Goal: Task Accomplishment & Management: Manage account settings

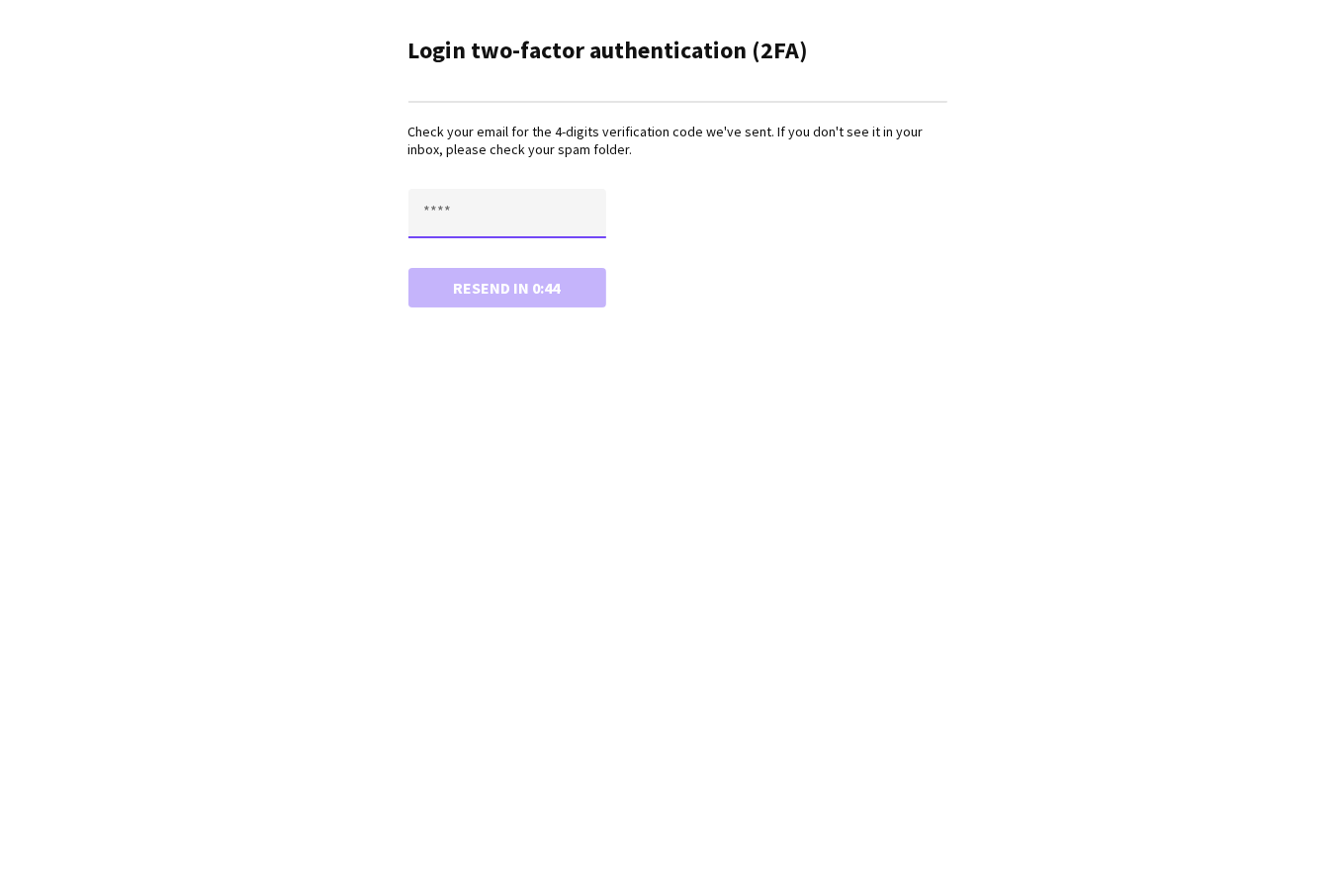
click at [456, 217] on input "text" at bounding box center [508, 213] width 198 height 49
paste input "****"
type input "****"
click at [471, 285] on button "Confirm" at bounding box center [508, 288] width 198 height 40
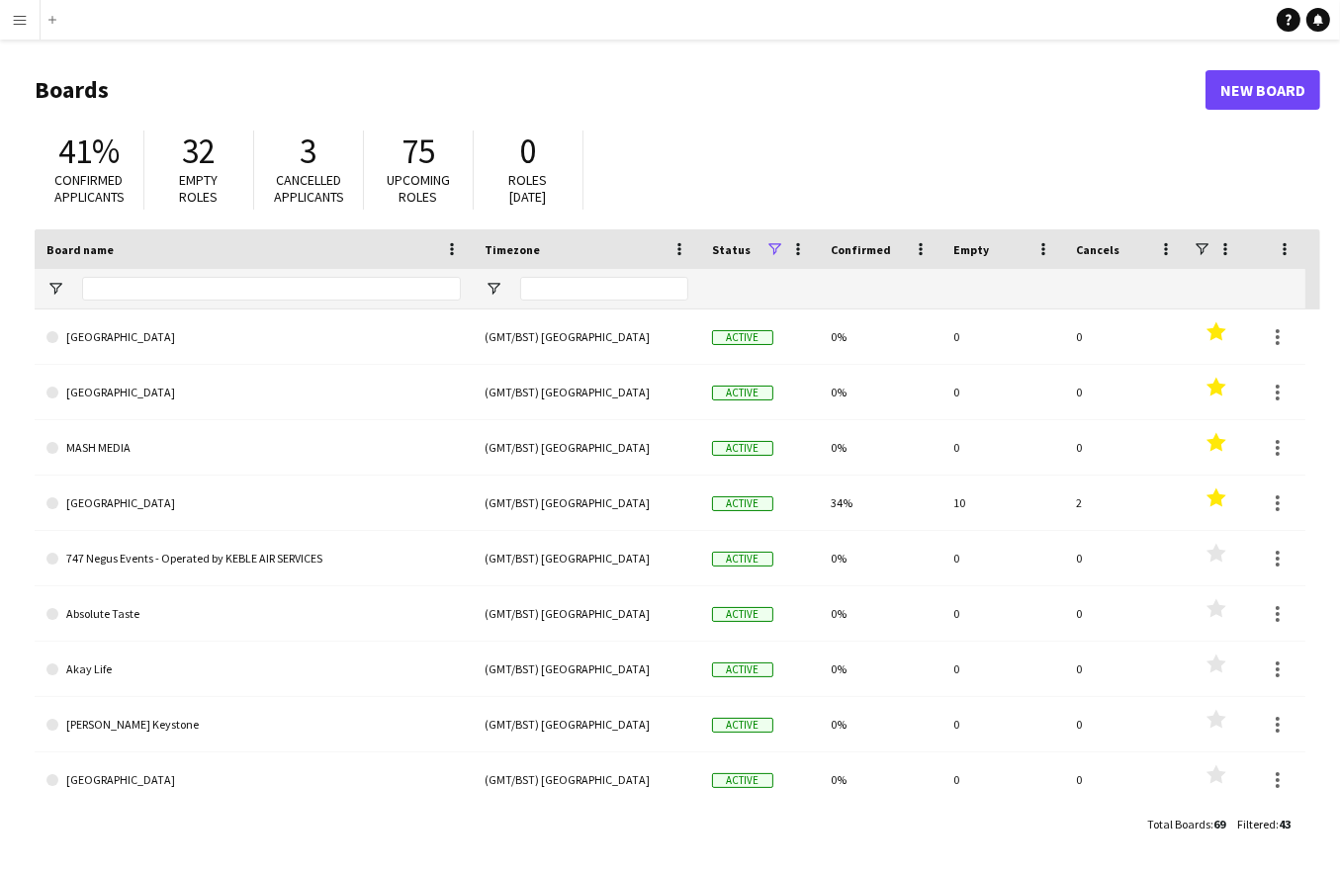
click at [11, 28] on button "Menu" at bounding box center [20, 20] width 40 height 40
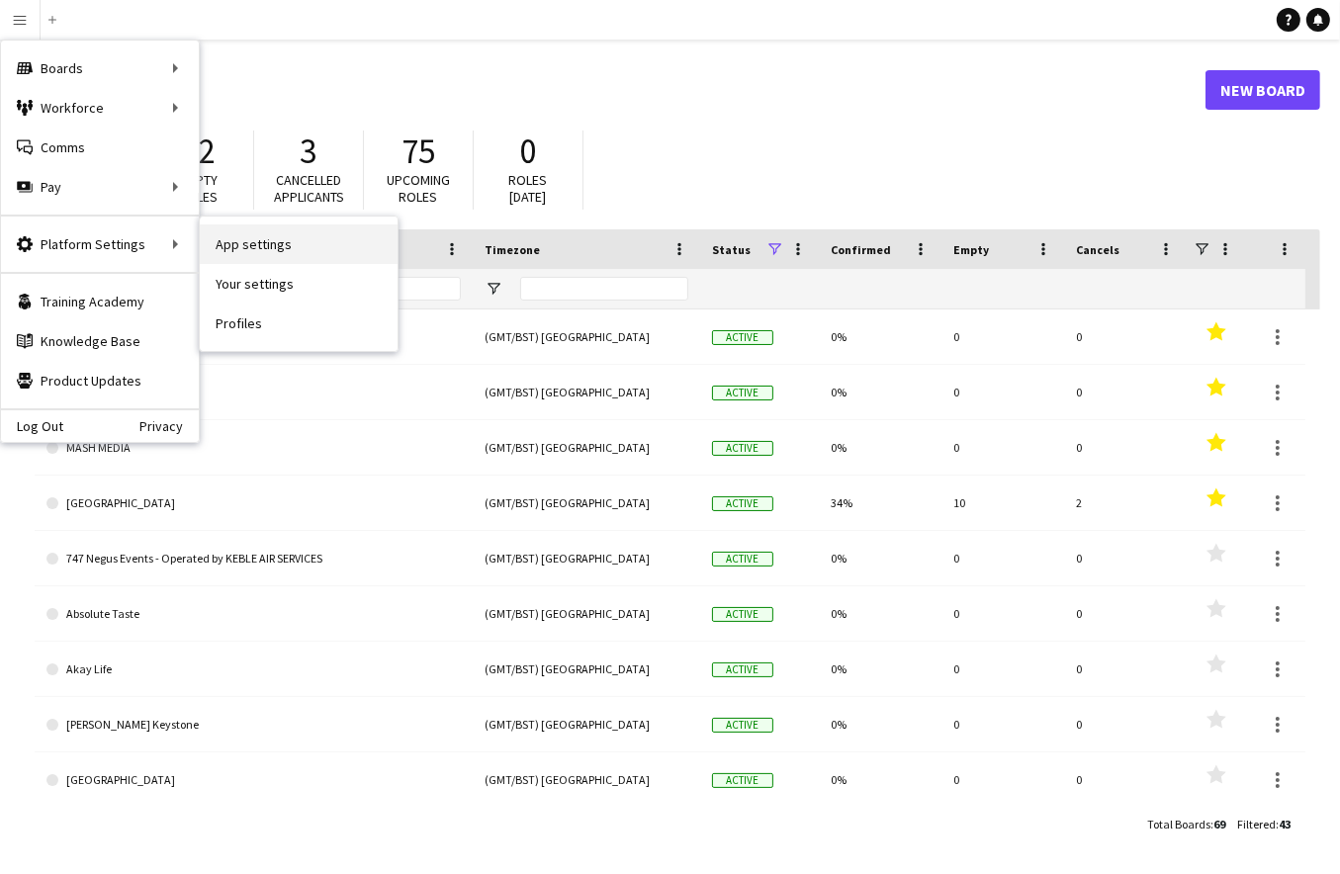
click at [281, 241] on link "App settings" at bounding box center [299, 245] width 198 height 40
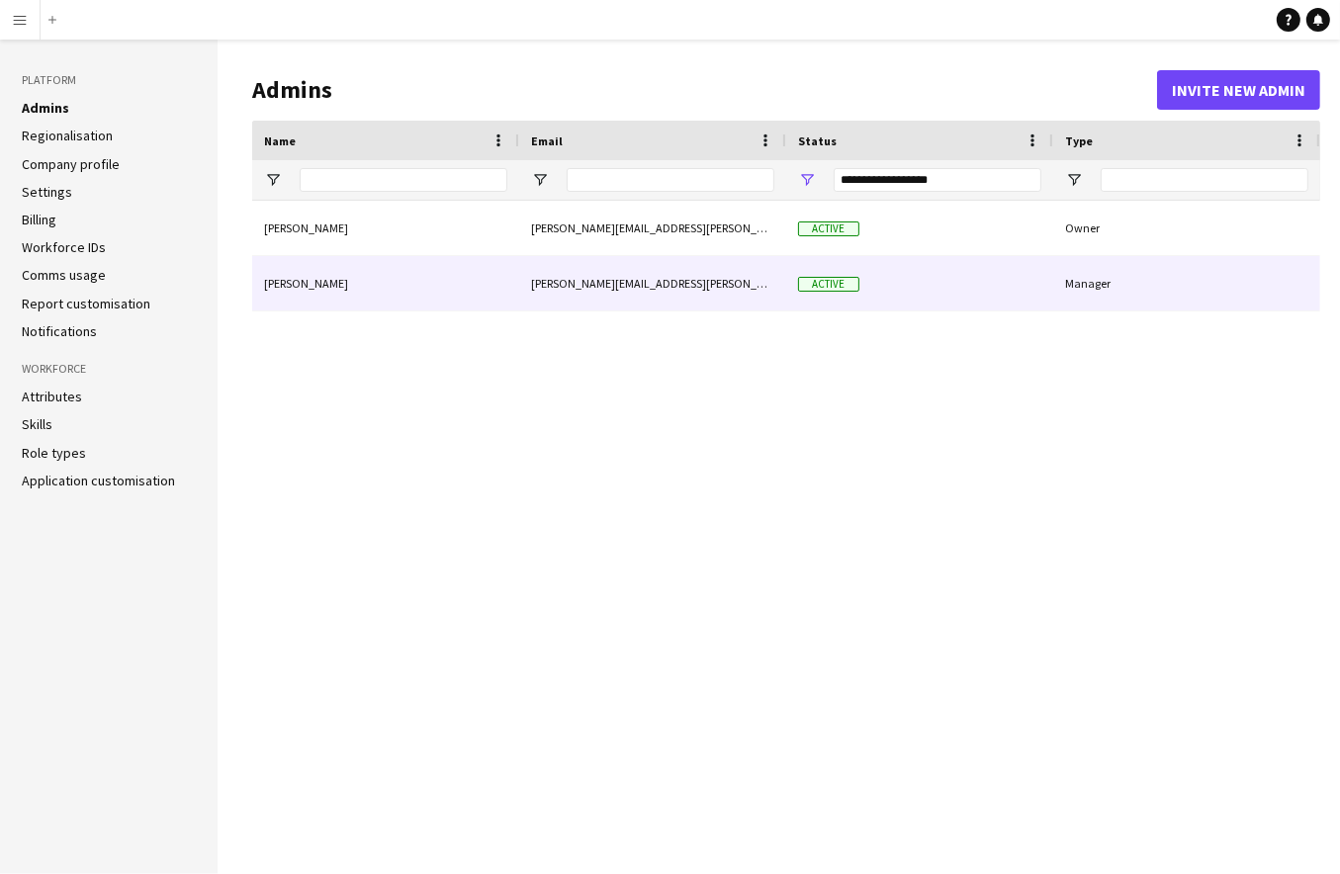
click at [1065, 280] on div "Manager" at bounding box center [1187, 283] width 267 height 54
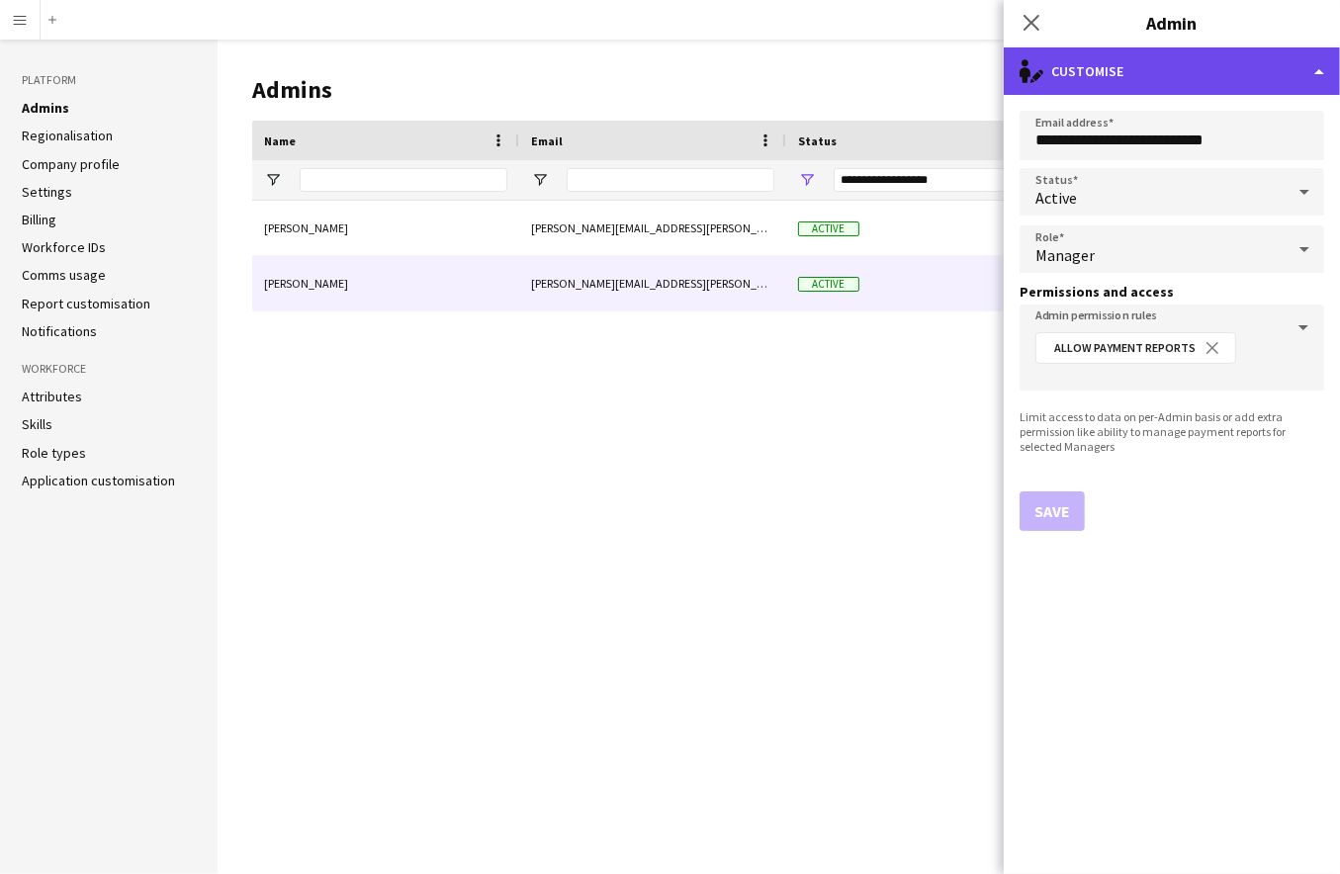
click at [1292, 64] on div "single-neutral-actions-edit-1 Customise" at bounding box center [1172, 70] width 336 height 47
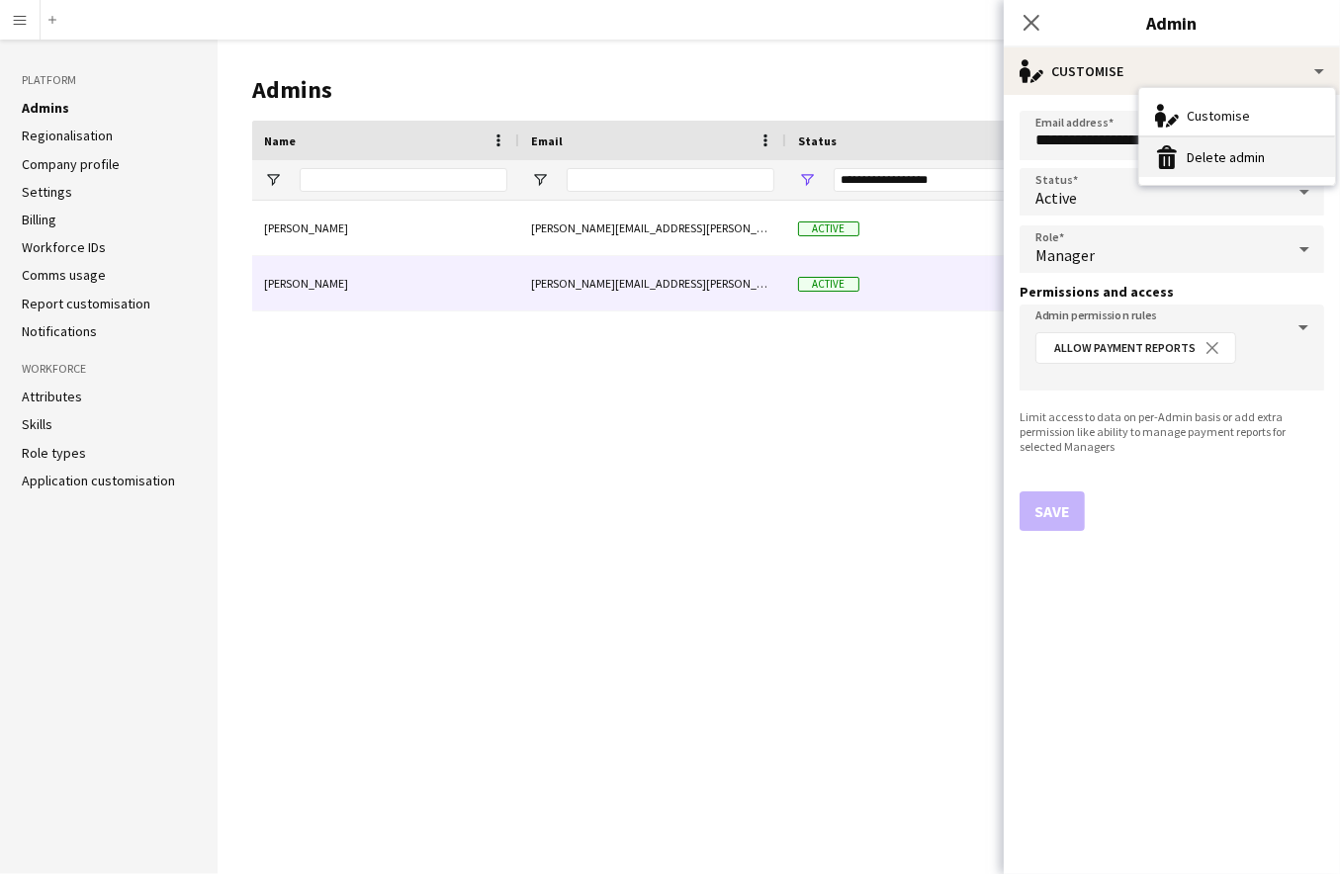
click at [1201, 156] on button "Delete admin Delete admin" at bounding box center [1238, 158] width 196 height 40
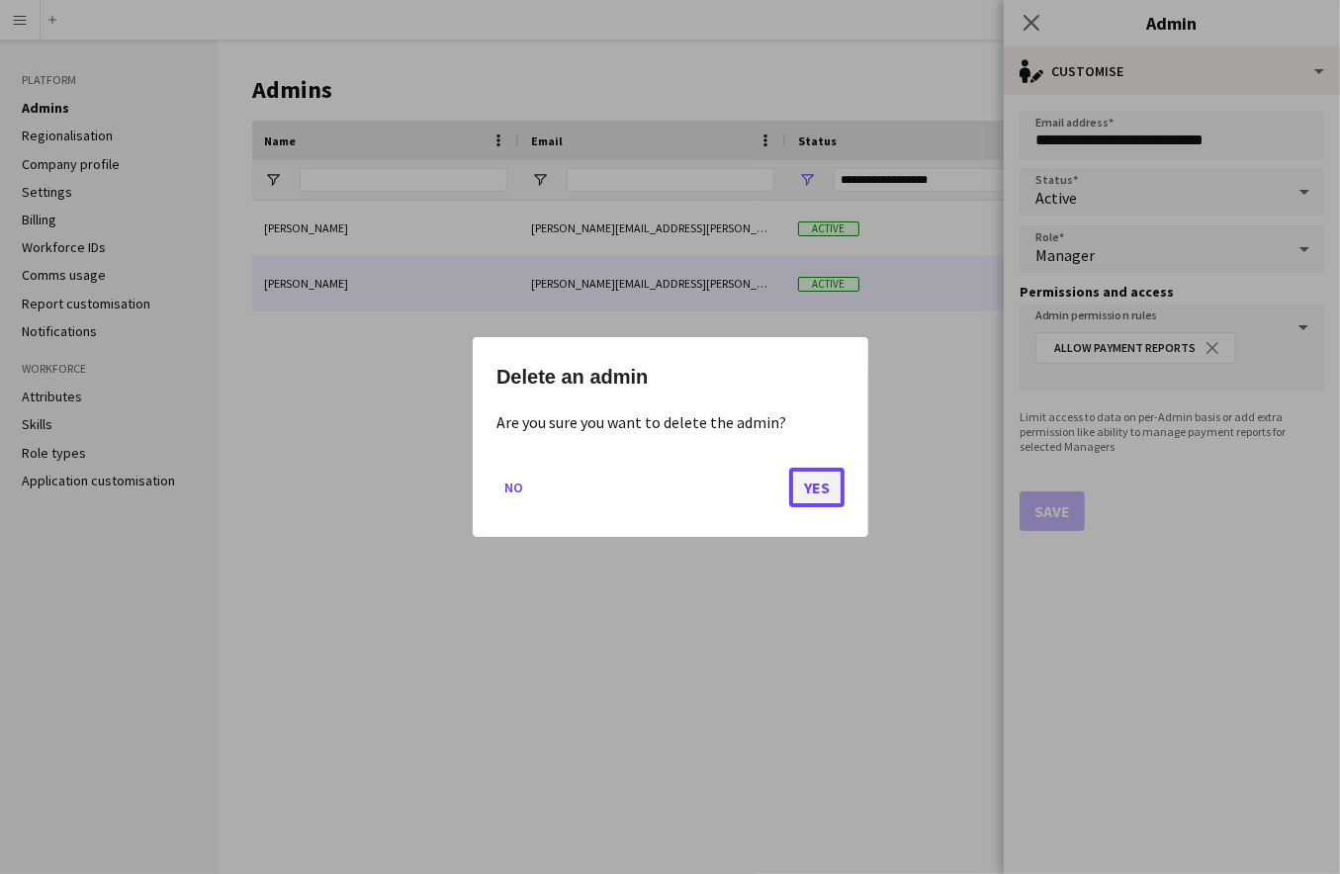
click at [818, 485] on button "Yes" at bounding box center [816, 488] width 55 height 40
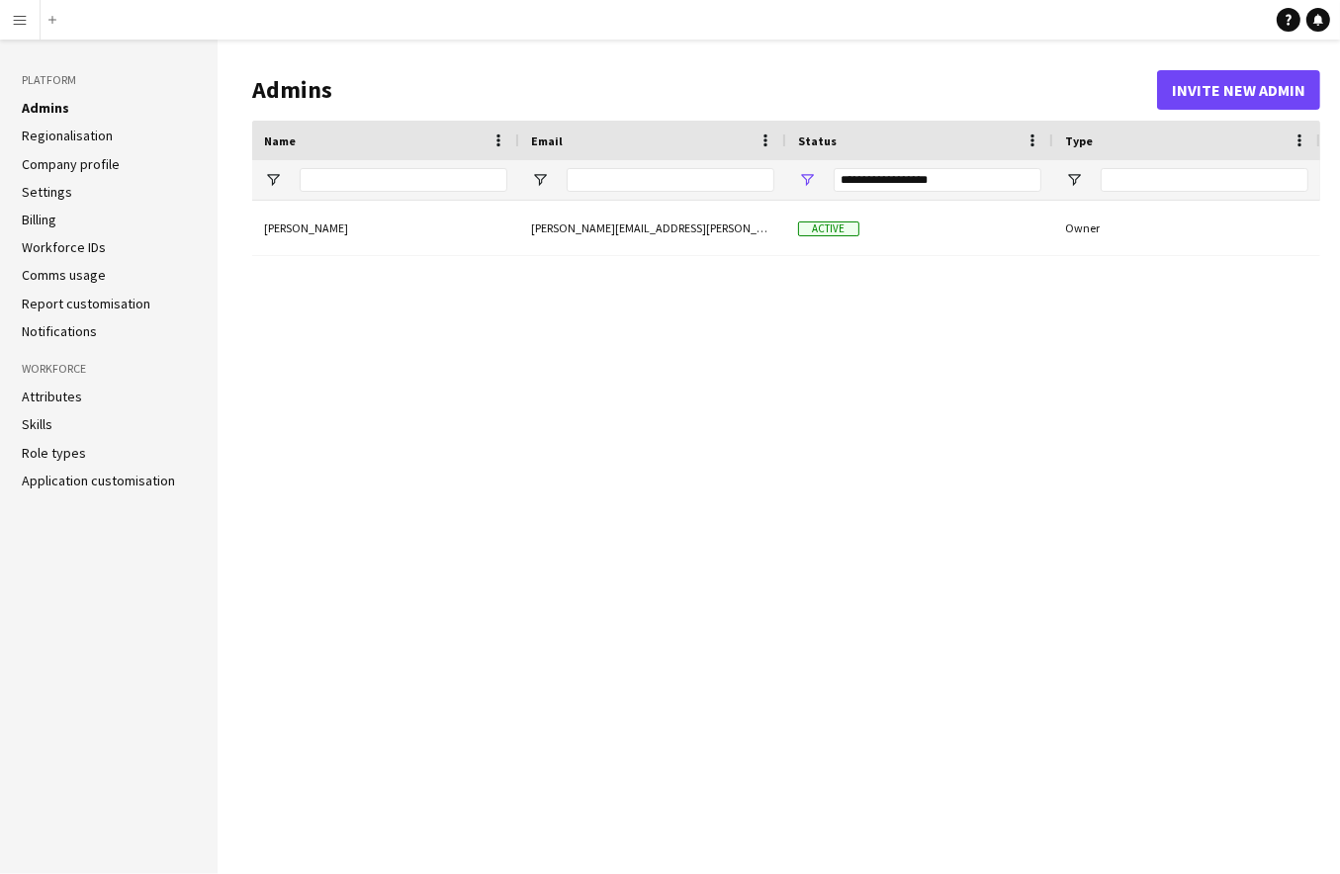
click at [677, 436] on div "[PERSON_NAME] [PERSON_NAME][EMAIL_ADDRESS][PERSON_NAME][DOMAIN_NAME] Active Own…" at bounding box center [786, 522] width 1068 height 643
click at [1026, 413] on div "[PERSON_NAME] [PERSON_NAME][EMAIL_ADDRESS][PERSON_NAME][DOMAIN_NAME] Active Own…" at bounding box center [786, 522] width 1068 height 643
click at [15, 18] on app-icon "Menu" at bounding box center [20, 20] width 16 height 16
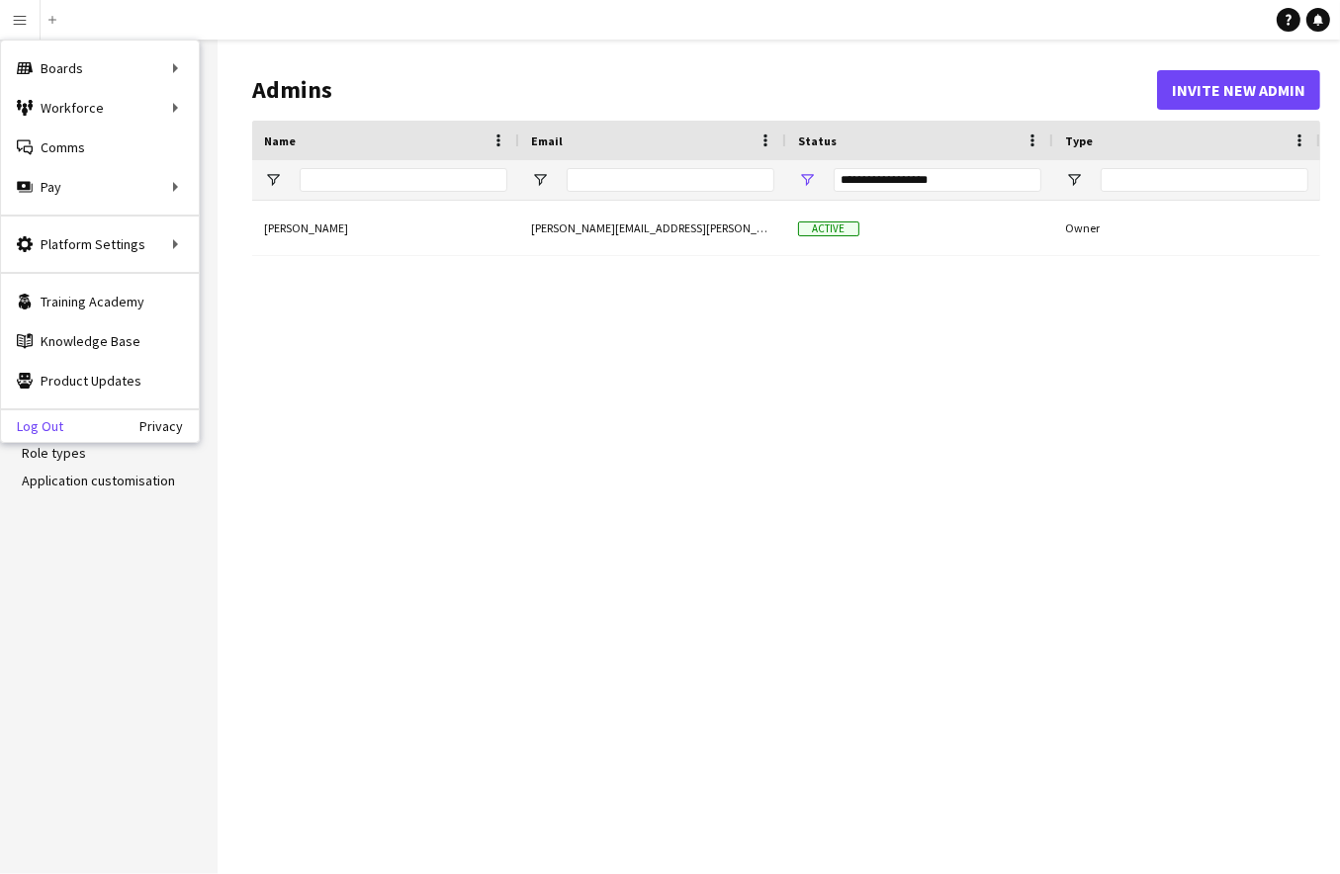
click at [39, 429] on link "Log Out" at bounding box center [32, 426] width 62 height 16
